Goal: Feedback & Contribution: Contribute content

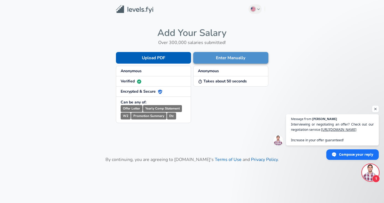
click at [210, 59] on button "Enter Manually" at bounding box center [230, 58] width 75 height 12
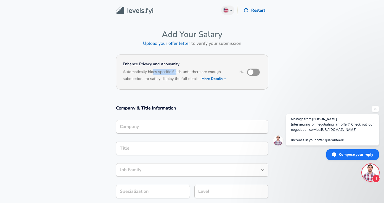
drag, startPoint x: 154, startPoint y: 70, endPoint x: 177, endPoint y: 74, distance: 22.9
click at [177, 74] on h6 "Automatically hides specific fields until there are enough submissions to safel…" at bounding box center [177, 76] width 109 height 14
click at [215, 79] on button "More Details" at bounding box center [214, 79] width 25 height 8
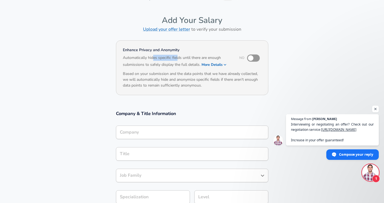
scroll to position [20, 0]
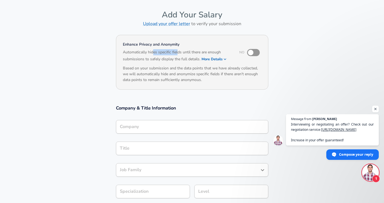
click at [257, 55] on input "checkbox" at bounding box center [250, 52] width 31 height 10
checkbox input "true"
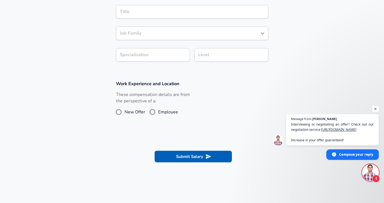
scroll to position [154, 0]
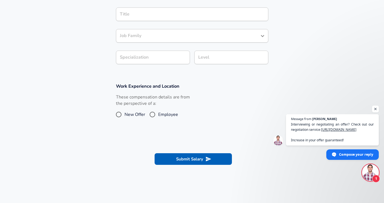
click at [377, 107] on span "Open chat" at bounding box center [375, 109] width 7 height 7
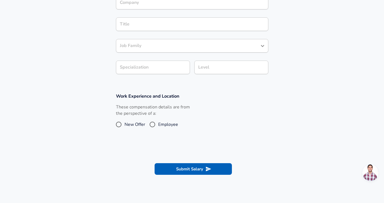
scroll to position [143, 0]
click at [142, 109] on label "These compensation details are from the perspective of a:" at bounding box center [153, 110] width 74 height 13
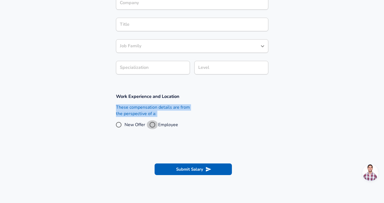
click at [154, 125] on input "Employee" at bounding box center [153, 124] width 12 height 9
radio input "true"
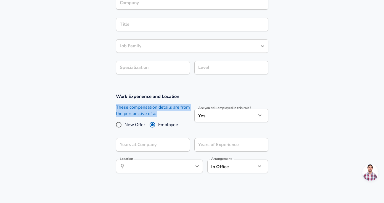
click at [143, 107] on label "These compensation details are from the perspective of a:" at bounding box center [153, 110] width 74 height 13
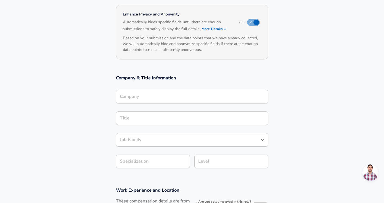
scroll to position [55, 0]
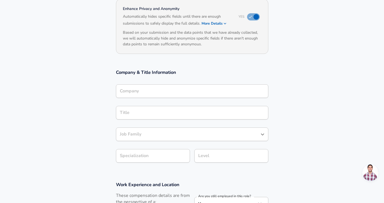
click at [127, 94] on input "Company" at bounding box center [193, 91] width 148 height 9
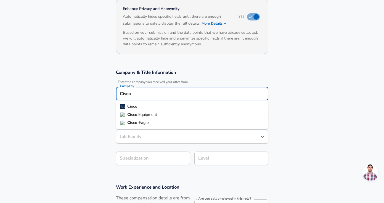
click at [138, 106] on li "Cisco" at bounding box center [192, 106] width 152 height 8
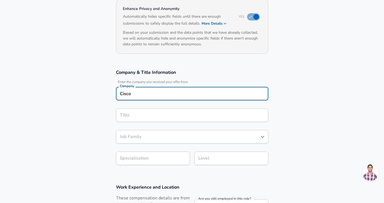
type input "Cisco"
click at [132, 112] on input "Title" at bounding box center [193, 115] width 148 height 9
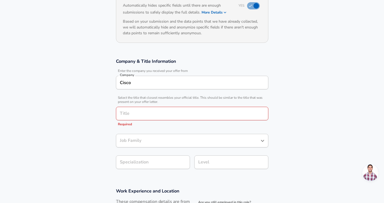
click at [75, 137] on section "Company & Title Information Enter the company you received your offer from Comp…" at bounding box center [192, 117] width 384 height 130
click at [127, 119] on div "Title" at bounding box center [192, 114] width 152 height 14
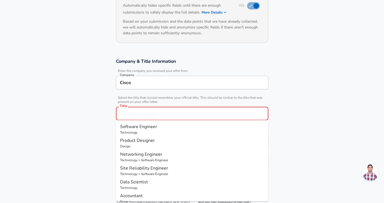
click at [131, 124] on span "Software Engineer" at bounding box center [138, 126] width 37 height 6
type input "Software Engineer"
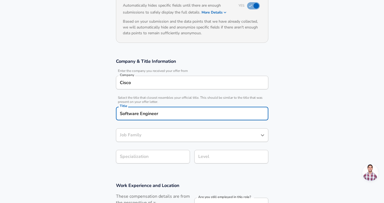
type input "Software Engineer"
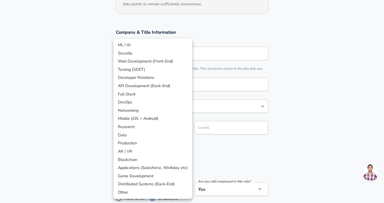
click at [141, 107] on body "English ([GEOGRAPHIC_DATA]) Change Restart Add Your Salary Upload your offer le…" at bounding box center [192, 6] width 384 height 203
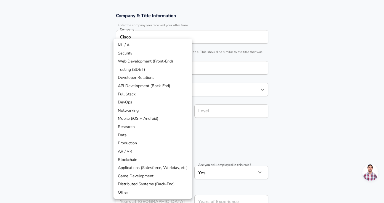
click at [139, 71] on li "Testing (SDET)" at bounding box center [153, 69] width 79 height 8
type input "Testing (SDET)"
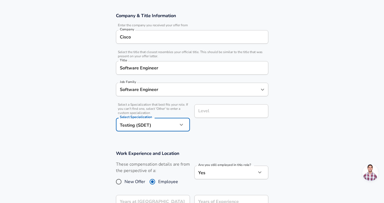
click at [109, 120] on section "Company & Title Information Enter the company you received your offer from Comp…" at bounding box center [192, 75] width 384 height 138
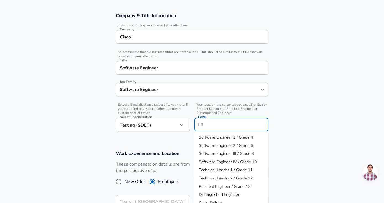
click at [220, 118] on div "Level" at bounding box center [231, 125] width 74 height 14
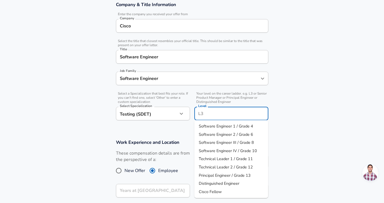
click at [218, 112] on input "Level" at bounding box center [231, 113] width 69 height 9
click at [225, 142] on span "Software Engineer III / Grade 8" at bounding box center [226, 143] width 55 height 6
type input "Software Engineer III / Grade 8"
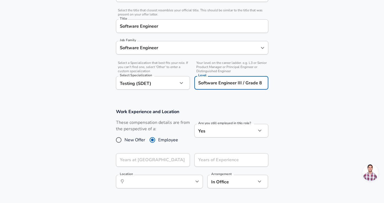
scroll to position [183, 0]
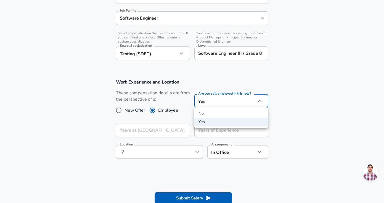
click at [201, 104] on div at bounding box center [192, 101] width 384 height 203
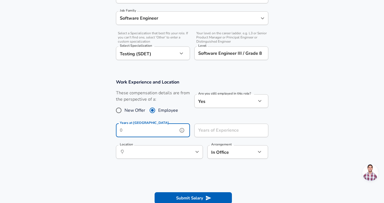
click at [162, 129] on input "Years at [GEOGRAPHIC_DATA]" at bounding box center [147, 130] width 62 height 14
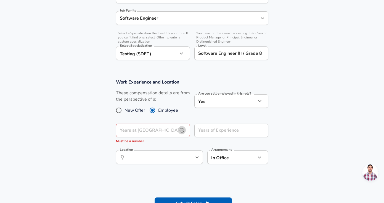
click at [181, 130] on icon "help" at bounding box center [182, 130] width 6 height 6
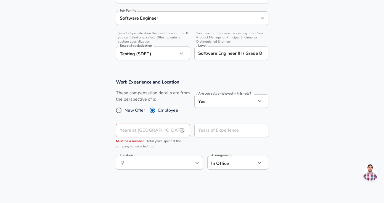
click at [175, 128] on input "Years at [GEOGRAPHIC_DATA]" at bounding box center [147, 130] width 62 height 14
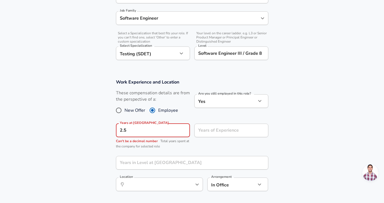
click at [107, 129] on section "Work Experience and Location These compensation details are from the perspectiv…" at bounding box center [192, 137] width 384 height 131
click at [129, 130] on input "2.5" at bounding box center [147, 130] width 62 height 14
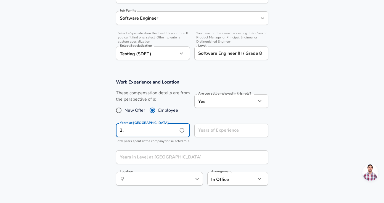
type input "2"
type input "3"
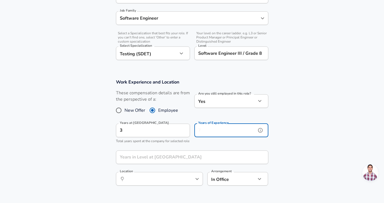
click at [203, 129] on input "Years of Experience" at bounding box center [225, 130] width 62 height 14
type input "3"
click at [258, 130] on icon "help" at bounding box center [260, 130] width 5 height 5
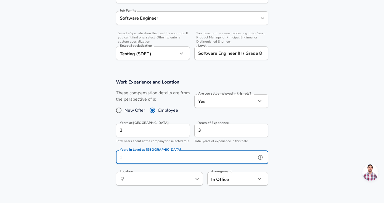
click at [202, 161] on input "Years in Level at [GEOGRAPHIC_DATA]" at bounding box center [186, 157] width 140 height 14
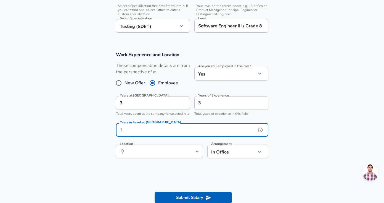
scroll to position [214, 0]
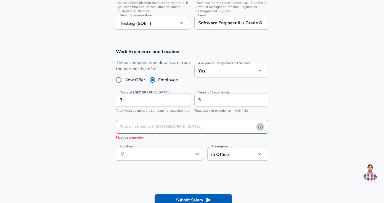
click at [257, 130] on button "help" at bounding box center [260, 127] width 8 height 8
click at [233, 130] on input "Years in Level at [GEOGRAPHIC_DATA]" at bounding box center [186, 127] width 140 height 14
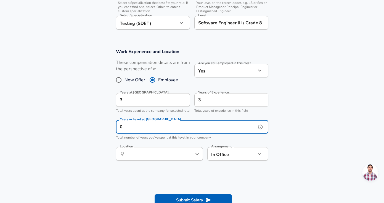
type input "0"
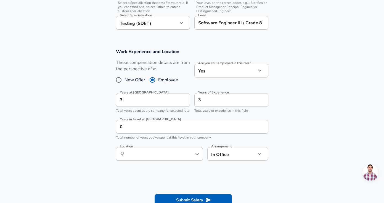
click at [257, 105] on div "3 Years of Experience" at bounding box center [231, 100] width 74 height 14
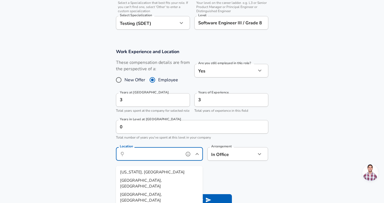
click at [149, 157] on input "Location" at bounding box center [153, 153] width 57 height 9
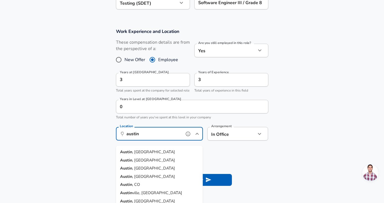
click at [142, 149] on li "[GEOGRAPHIC_DATA] , [GEOGRAPHIC_DATA]" at bounding box center [159, 152] width 87 height 8
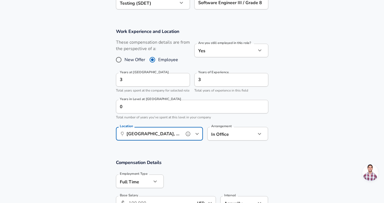
type input "[GEOGRAPHIC_DATA], [GEOGRAPHIC_DATA]"
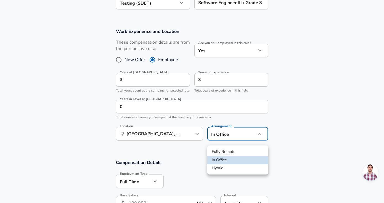
click at [224, 151] on li "Fully Remote" at bounding box center [237, 152] width 61 height 8
type input "remote"
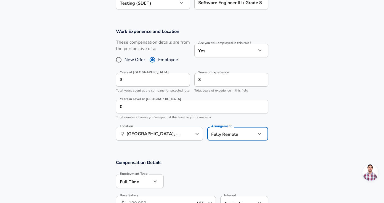
click at [320, 130] on section "Work Experience and Location These compensation details are from the perspectiv…" at bounding box center [192, 87] width 384 height 131
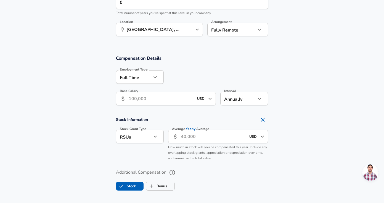
scroll to position [346, 0]
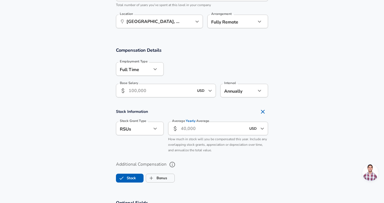
click at [151, 73] on button "button" at bounding box center [155, 68] width 9 height 9
click at [169, 72] on div at bounding box center [192, 101] width 384 height 203
click at [149, 97] on input "Base Salary" at bounding box center [161, 91] width 65 height 14
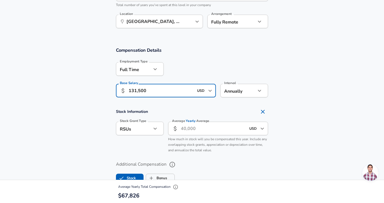
type input "131,500"
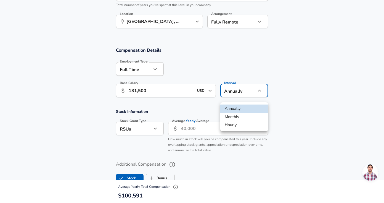
click at [235, 82] on div at bounding box center [192, 101] width 384 height 203
click at [201, 76] on div at bounding box center [216, 69] width 105 height 22
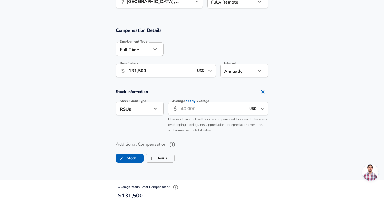
scroll to position [366, 0]
click at [188, 103] on span "Yearly" at bounding box center [191, 100] width 10 height 5
click at [188, 105] on input "Average Yearly Average" at bounding box center [213, 108] width 65 height 14
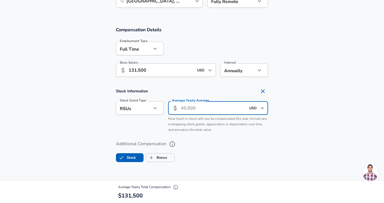
click at [191, 112] on input "Average Yearly Average" at bounding box center [213, 108] width 65 height 14
type input "2,450"
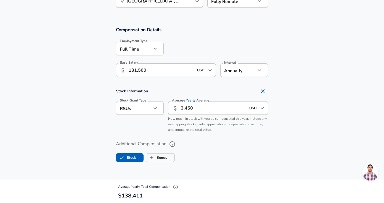
click at [77, 131] on section "Stock Information Stock Grant Type RSUs stock Stock Grant Type Average Yearly A…" at bounding box center [192, 110] width 384 height 49
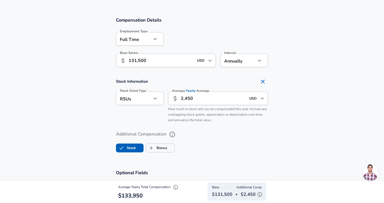
scroll to position [377, 0]
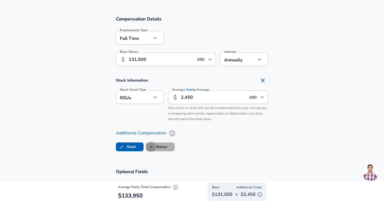
click at [151, 149] on input "Bonus" at bounding box center [151, 146] width 10 height 10
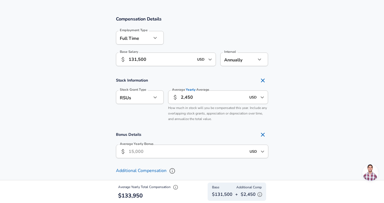
checkbox input "true"
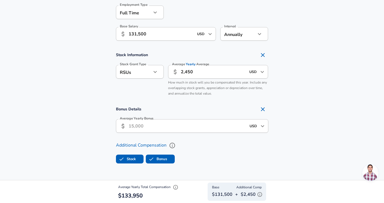
click at [142, 133] on input "Average Yearly Bonus" at bounding box center [188, 126] width 118 height 14
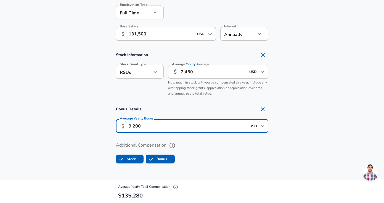
type input "9,200"
click at [279, 135] on section "Bonus Details Average Yearly Bonus ​ 9,200 USD ​ Average Yearly Bonus" at bounding box center [192, 120] width 384 height 33
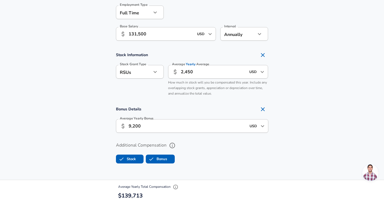
click at [256, 129] on input "USD" at bounding box center [253, 126] width 11 height 9
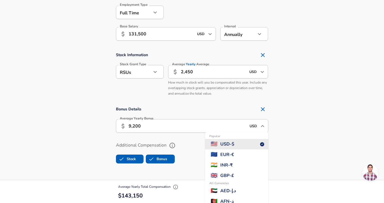
click at [285, 133] on section "Bonus Details Average Yearly Bonus ​ 9,200 USD ​ Popular 🇺🇸 USD - $ 🇪🇺 EUR - € …" at bounding box center [192, 120] width 384 height 33
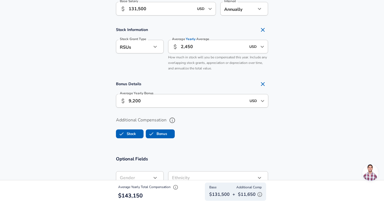
scroll to position [428, 0]
click at [257, 104] on input "USD" at bounding box center [253, 100] width 11 height 9
click at [294, 110] on section "Bonus Details Average Yearly Bonus ​ 9,200 USD ​ Average Yearly Bonus" at bounding box center [192, 94] width 384 height 33
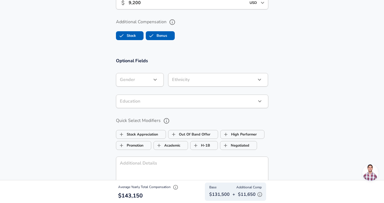
scroll to position [527, 0]
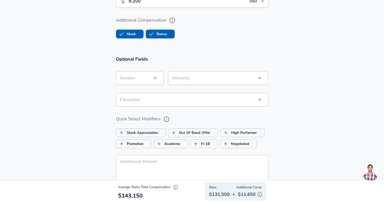
click at [144, 86] on div "Gender ​ Gender" at bounding box center [140, 78] width 48 height 15
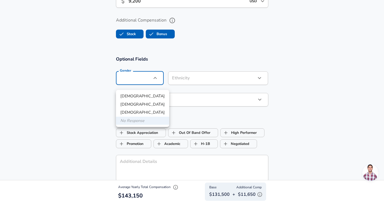
click at [135, 93] on li "[DEMOGRAPHIC_DATA]" at bounding box center [142, 96] width 53 height 8
type input "[DEMOGRAPHIC_DATA]"
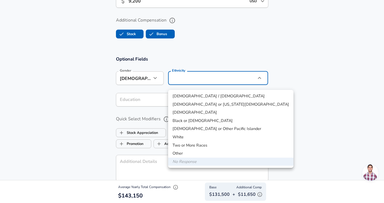
click at [184, 111] on li "[DEMOGRAPHIC_DATA]" at bounding box center [230, 112] width 125 height 8
type input "[DEMOGRAPHIC_DATA]"
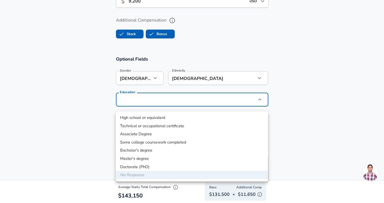
click at [143, 152] on li "Bachelor's degree" at bounding box center [192, 150] width 152 height 8
type input "Bachelors degree"
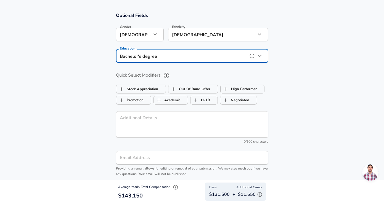
scroll to position [572, 0]
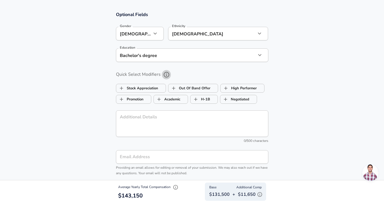
click at [165, 78] on icon "help" at bounding box center [166, 74] width 7 height 7
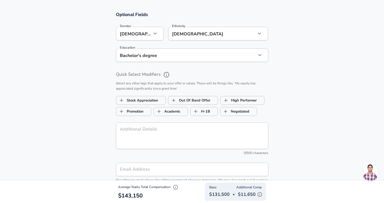
click at [165, 78] on icon "help" at bounding box center [166, 74] width 7 height 7
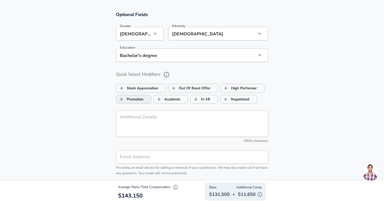
click at [140, 104] on label "Promotion" at bounding box center [129, 99] width 27 height 10
checkbox input "true"
click at [167, 78] on icon "help" at bounding box center [166, 74] width 7 height 7
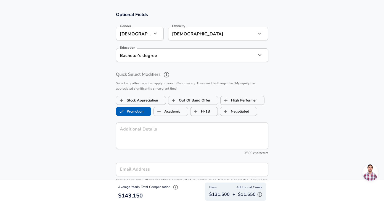
click at [166, 77] on icon "help" at bounding box center [167, 75] width 6 height 6
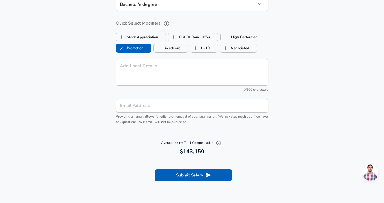
scroll to position [623, 0]
click at [180, 124] on span "Providing an email allows for editing or removal of your submission. We may als…" at bounding box center [192, 119] width 152 height 10
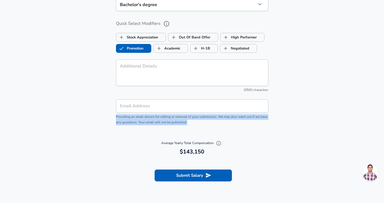
click at [180, 124] on span "Providing an email allows for editing or removal of your submission. We may als…" at bounding box center [192, 119] width 152 height 10
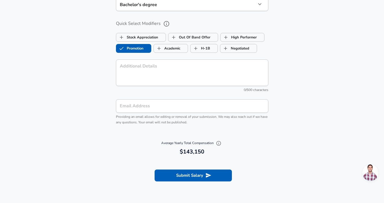
click at [180, 124] on span "Providing an email allows for editing or removal of your submission. We may als…" at bounding box center [192, 119] width 152 height 10
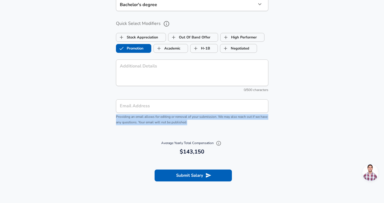
click at [180, 124] on span "Providing an email allows for editing or removal of your submission. We may als…" at bounding box center [192, 119] width 152 height 10
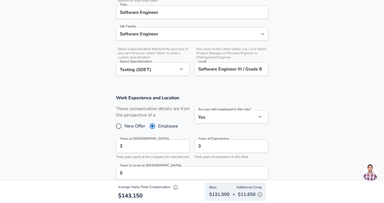
scroll to position [168, 0]
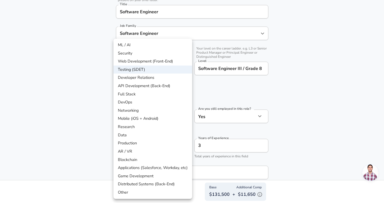
click at [99, 90] on div at bounding box center [192, 101] width 384 height 203
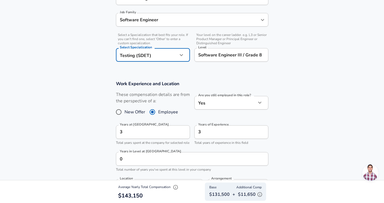
click at [82, 98] on section "Work Experience and Location These compensation details are from the perspectiv…" at bounding box center [192, 139] width 384 height 131
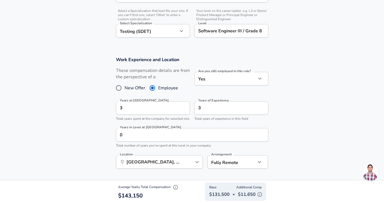
scroll to position [202, 0]
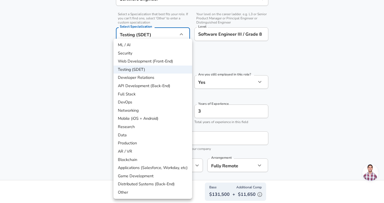
click at [84, 44] on div at bounding box center [192, 101] width 384 height 203
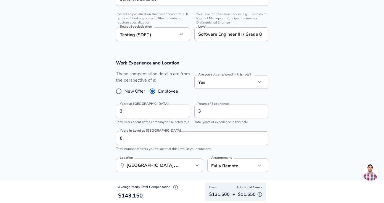
click at [65, 101] on section "Work Experience and Location These compensation details are from the perspectiv…" at bounding box center [192, 118] width 384 height 131
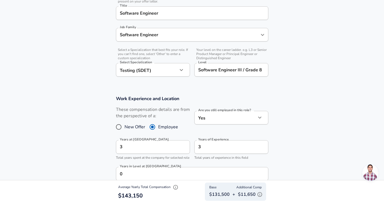
scroll to position [167, 0]
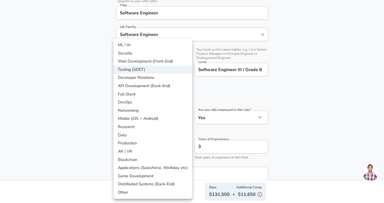
click at [86, 83] on div at bounding box center [192, 101] width 384 height 203
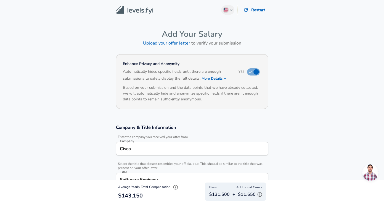
scroll to position [1, 0]
click at [220, 78] on button "More Details" at bounding box center [214, 78] width 25 height 8
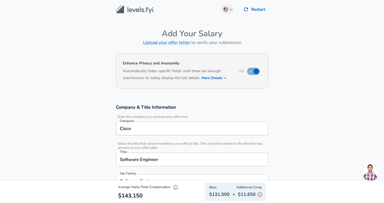
click at [220, 78] on button "More Details" at bounding box center [214, 78] width 25 height 8
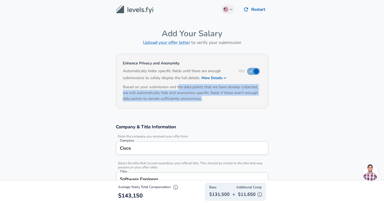
drag, startPoint x: 178, startPoint y: 87, endPoint x: 208, endPoint y: 100, distance: 32.7
click at [208, 100] on h6 "Based on your submission and the data points that we have already collected, we…" at bounding box center [192, 92] width 139 height 17
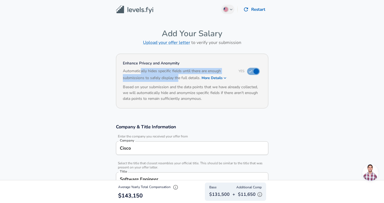
drag, startPoint x: 141, startPoint y: 70, endPoint x: 178, endPoint y: 80, distance: 38.0
click at [178, 80] on h6 "Automatically hides specific fields until there are enough submissions to safel…" at bounding box center [177, 75] width 109 height 14
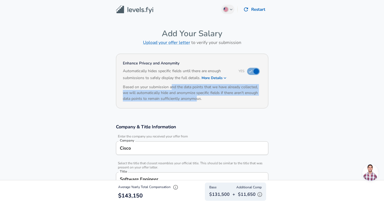
drag, startPoint x: 171, startPoint y: 88, endPoint x: 197, endPoint y: 98, distance: 27.5
click at [197, 98] on h6 "Based on your submission and the data points that we have already collected, we…" at bounding box center [192, 92] width 139 height 17
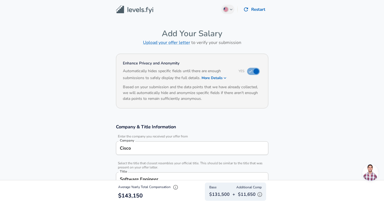
click at [291, 110] on section "Enhance Privacy and Anonymity Yes Automatically hides specific fields until the…" at bounding box center [192, 84] width 384 height 65
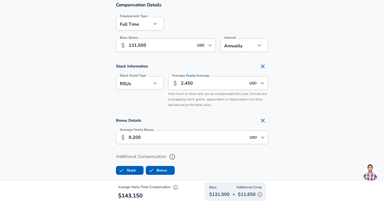
scroll to position [391, 0]
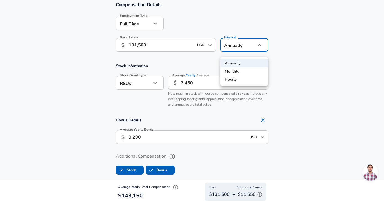
click at [285, 37] on div at bounding box center [192, 101] width 384 height 203
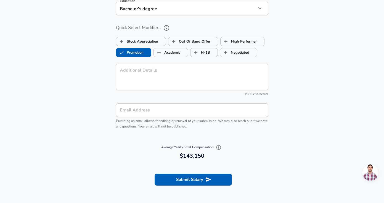
scroll to position [618, 0]
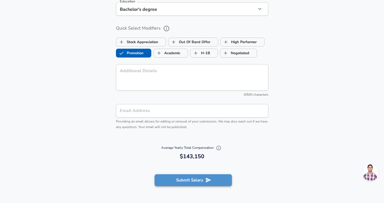
click at [193, 180] on button "Submit Salary" at bounding box center [193, 180] width 77 height 12
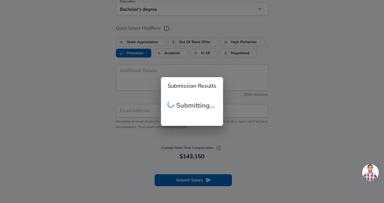
checkbox input "false"
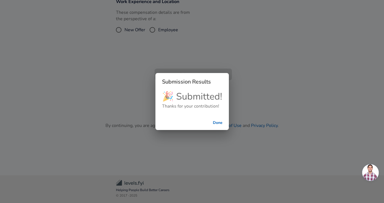
scroll to position [127, 0]
